Goal: Task Accomplishment & Management: Manage account settings

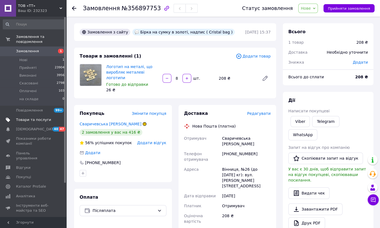
click at [31, 117] on span "Товари та послуги" at bounding box center [33, 119] width 35 height 5
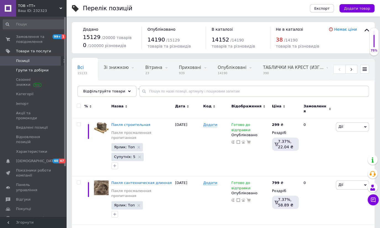
click at [37, 70] on span "Групи та добірки" at bounding box center [32, 70] width 33 height 5
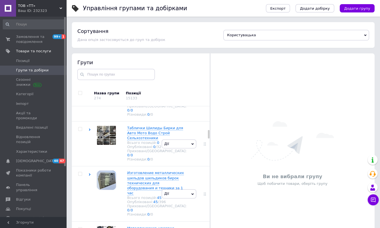
scroll to position [402, 0]
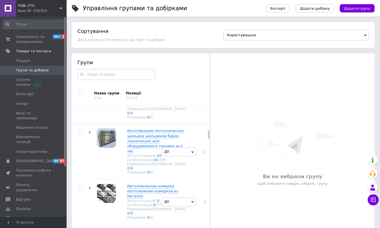
click at [141, 13] on span "Брелок номер авто ///любая надпись фото пожелание///" at bounding box center [153, 8] width 53 height 9
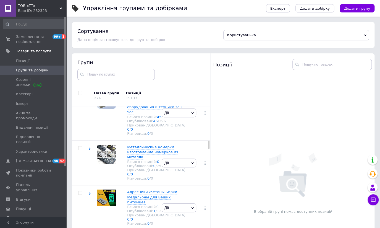
scroll to position [679, 0]
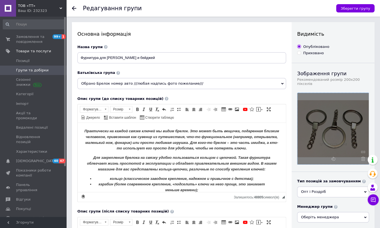
click at [364, 157] on icon at bounding box center [363, 159] width 4 height 4
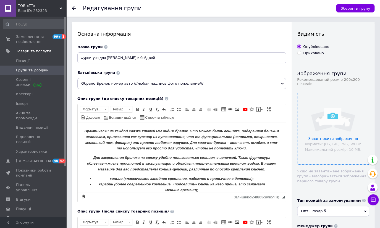
click at [333, 129] on input "file" at bounding box center [333, 128] width 71 height 71
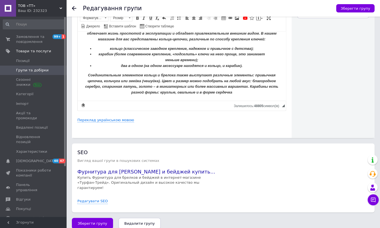
scroll to position [206, 0]
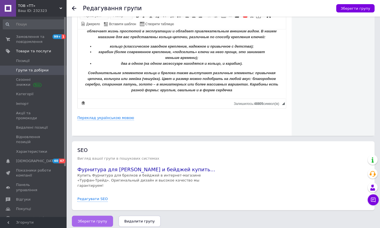
click at [98, 219] on span "Зберегти групу" at bounding box center [93, 221] width 30 height 4
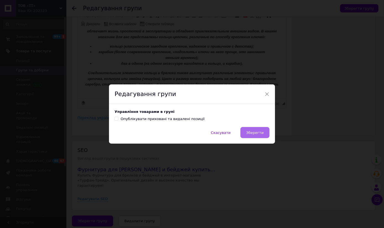
click at [254, 131] on span "Зберегти" at bounding box center [254, 133] width 17 height 4
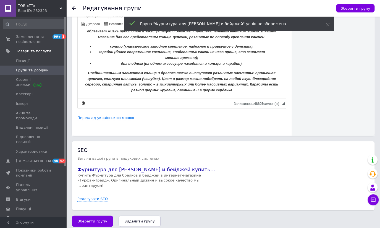
click at [37, 68] on span "Групи та добірки" at bounding box center [32, 70] width 33 height 5
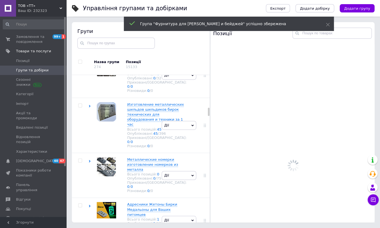
scroll to position [639, 0]
